Goal: Transaction & Acquisition: Purchase product/service

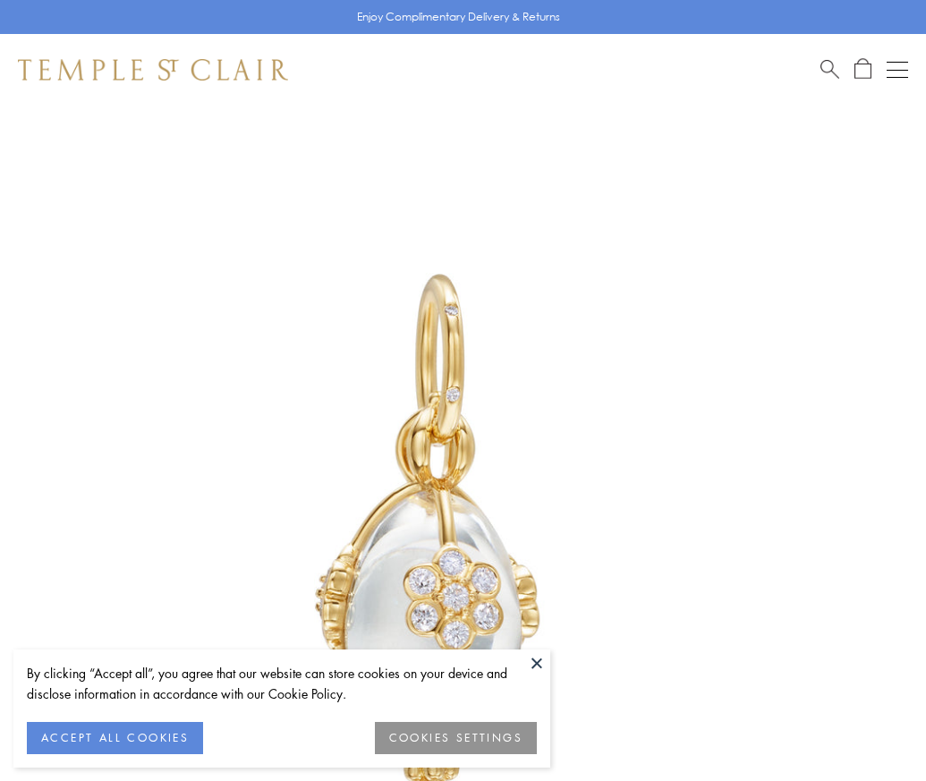
scroll to position [16, 0]
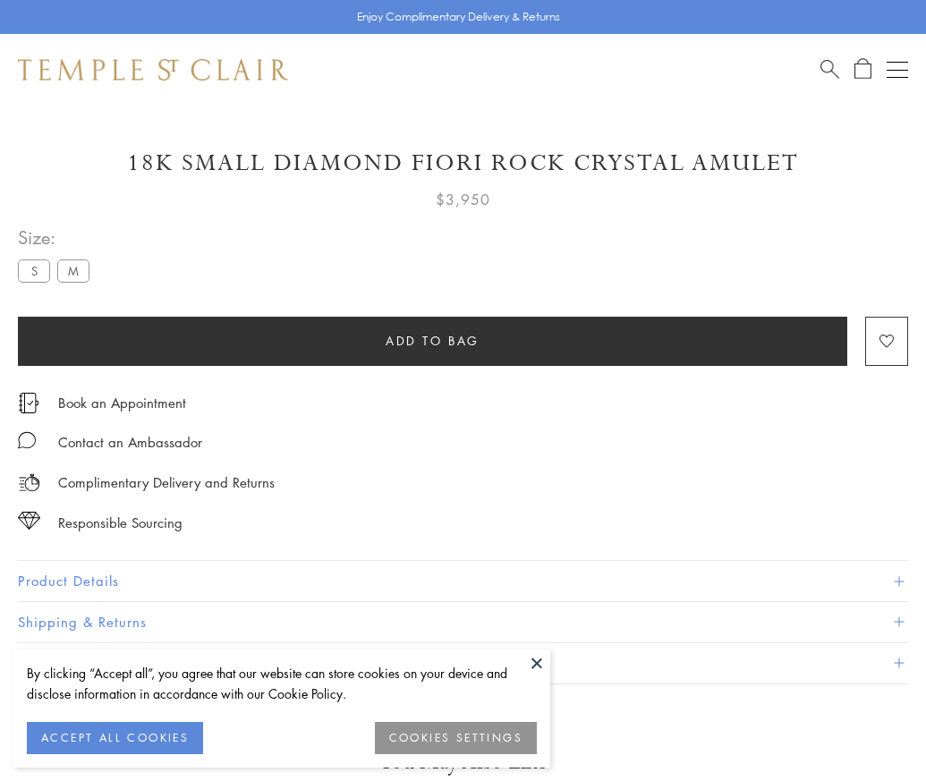
click at [432, 340] on span "Add to bag" at bounding box center [433, 341] width 94 height 20
